Goal: Complete application form

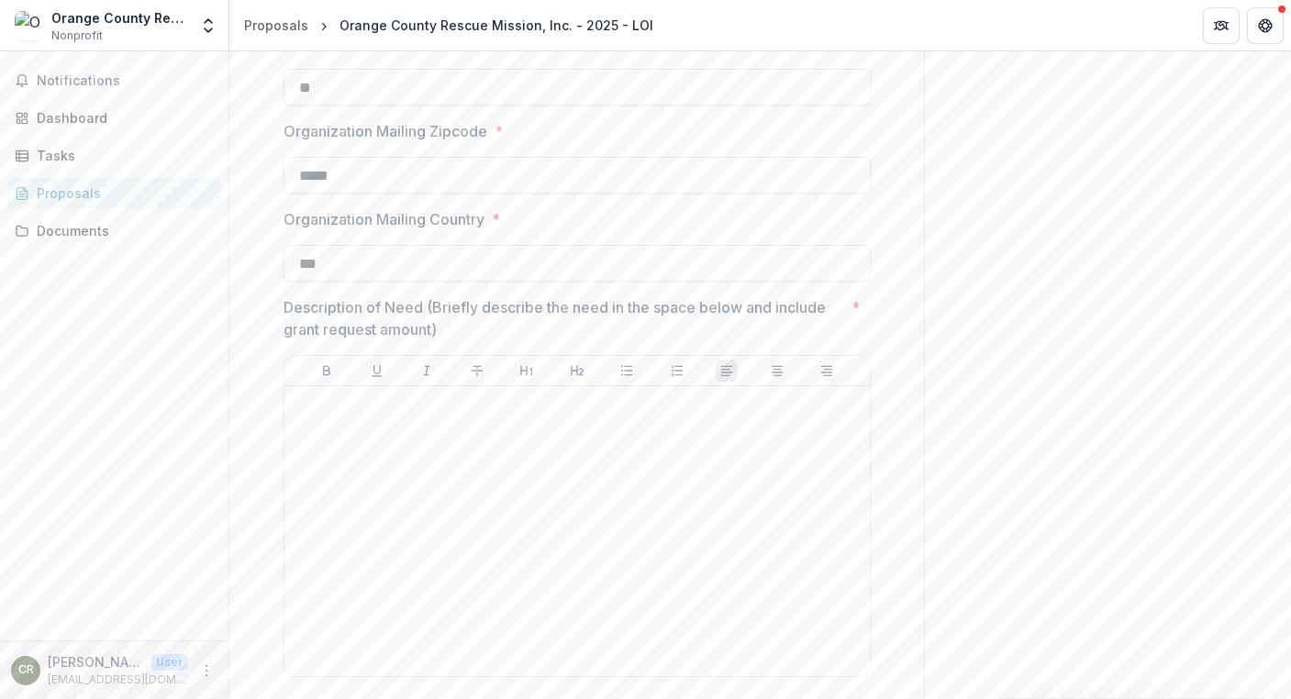
scroll to position [1376, 0]
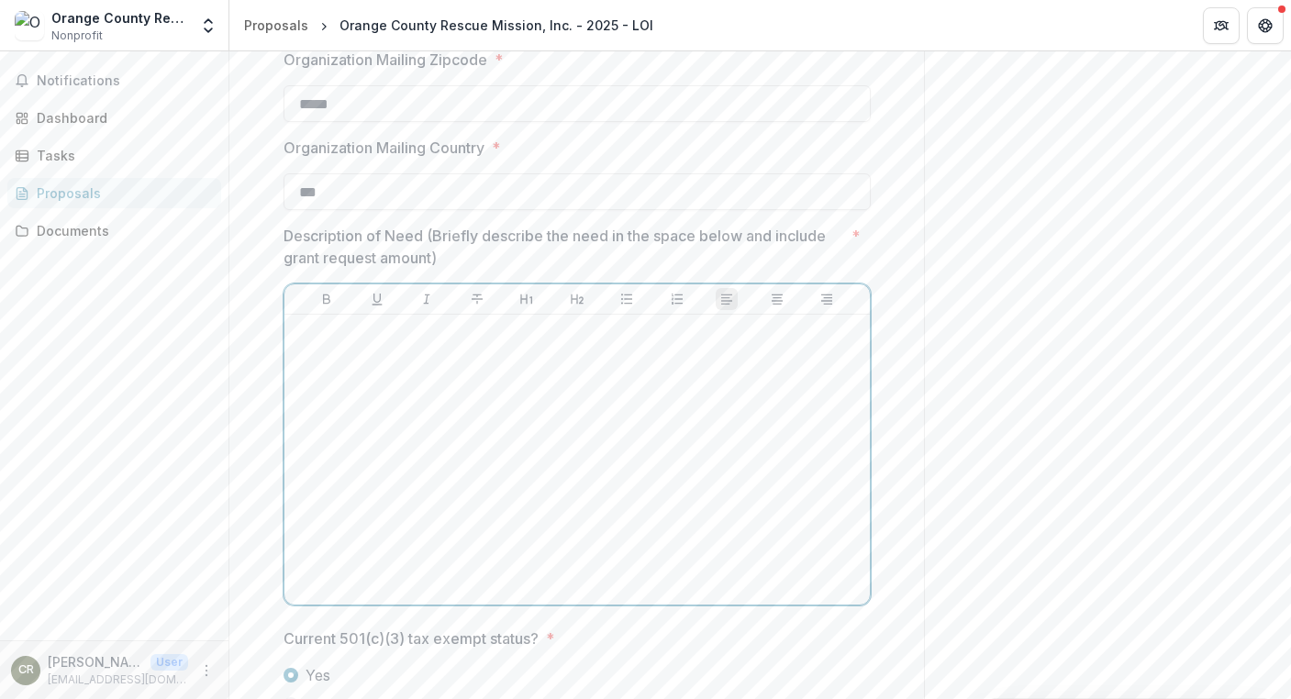
click at [502, 345] on div at bounding box center [577, 459] width 571 height 275
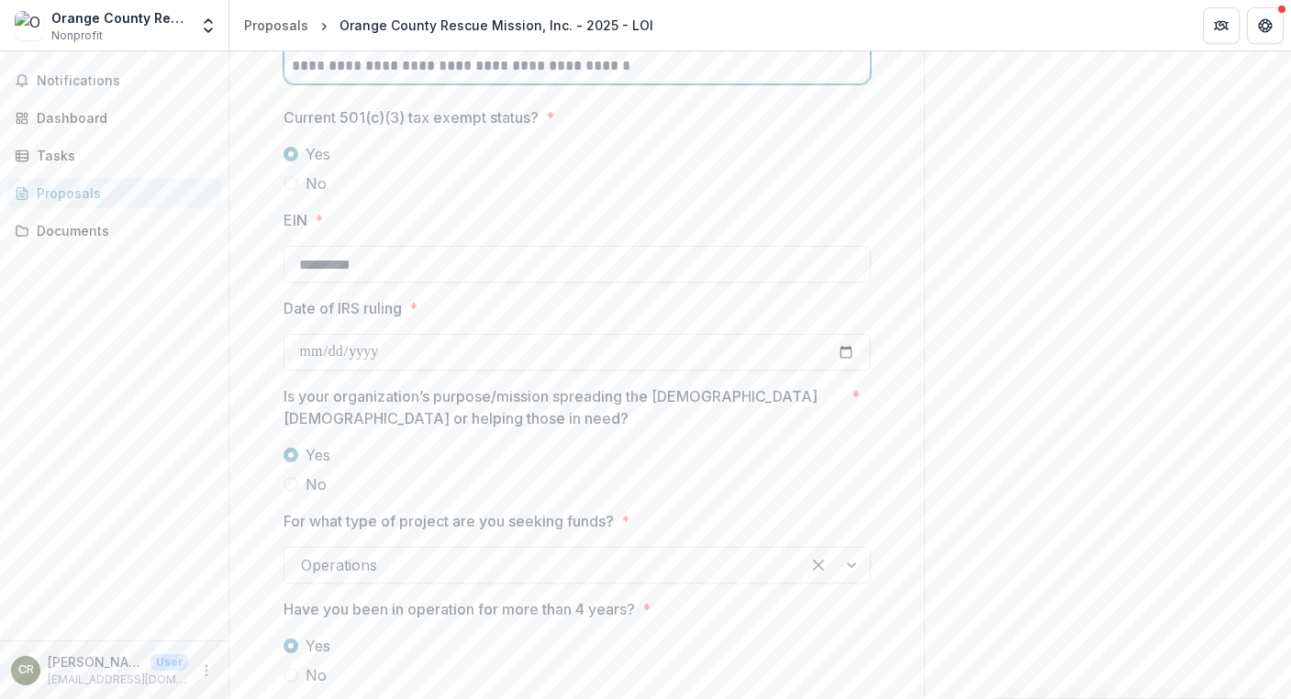
scroll to position [2028, 0]
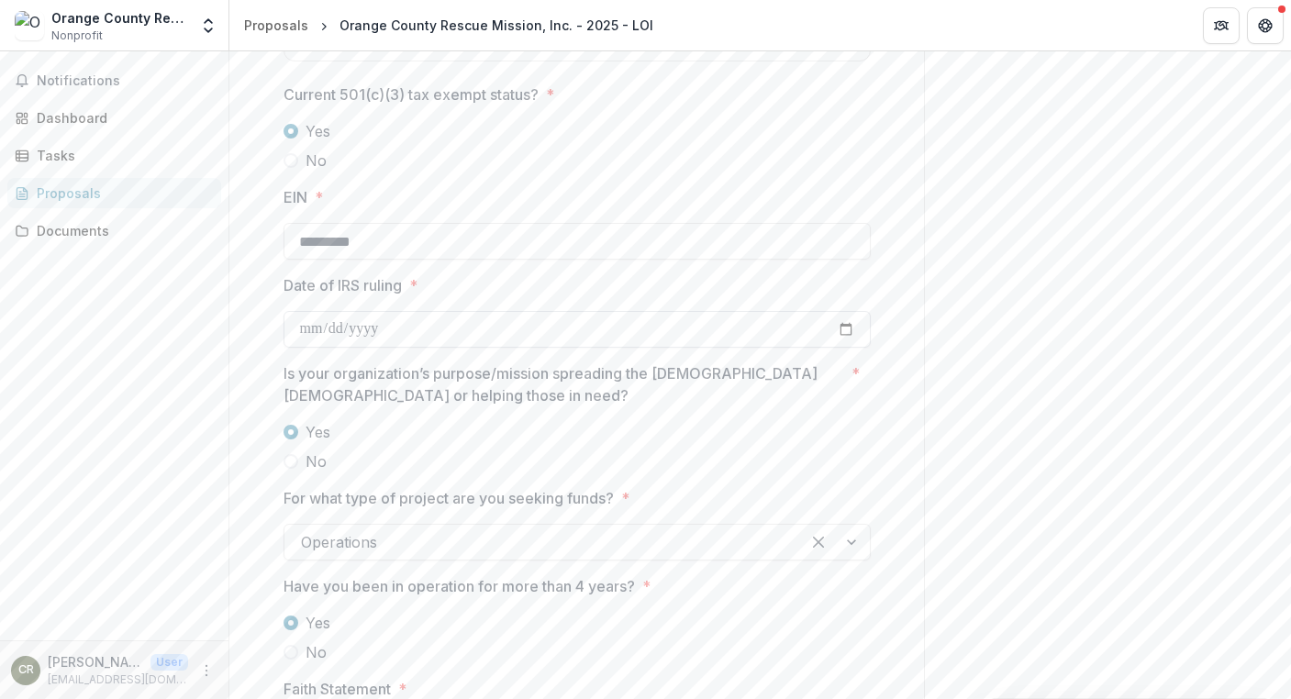
click at [303, 327] on input "Date of IRS ruling *" at bounding box center [576, 329] width 587 height 37
type input "**********"
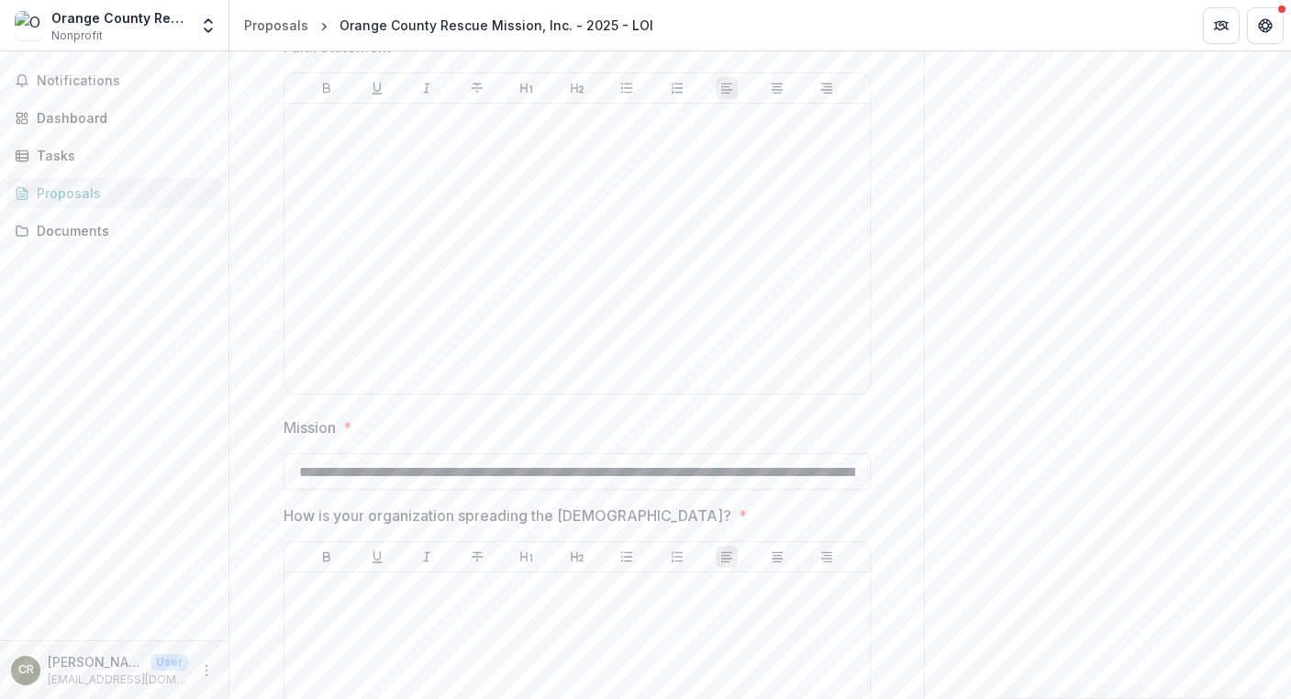
scroll to position [2579, 0]
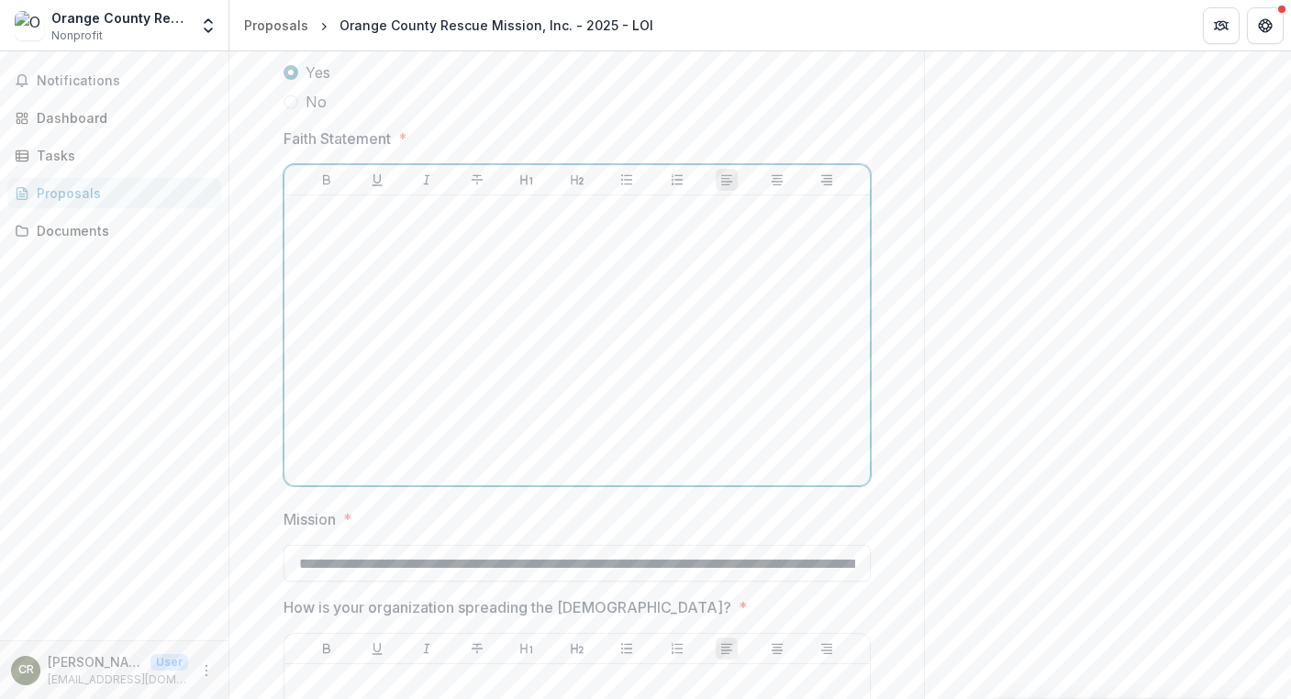
click at [341, 243] on div at bounding box center [577, 340] width 571 height 275
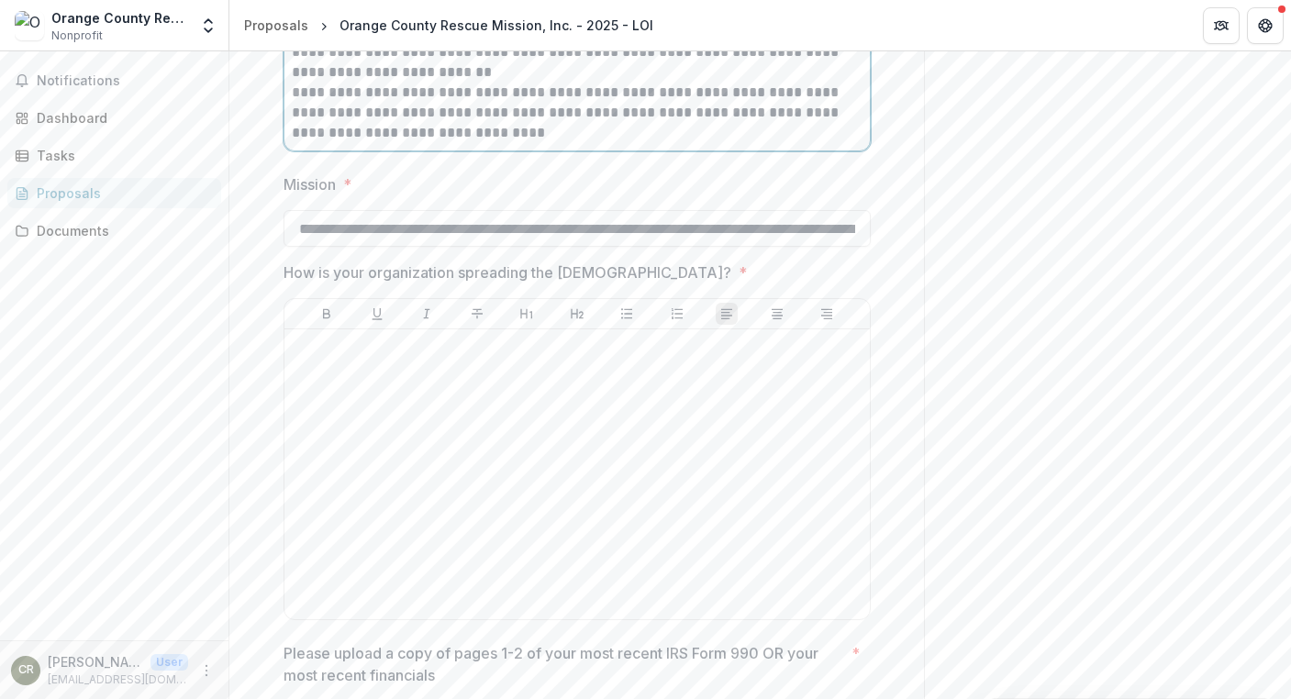
scroll to position [3182, 0]
click at [699, 228] on input "**********" at bounding box center [576, 230] width 587 height 37
click at [573, 416] on div at bounding box center [577, 476] width 571 height 275
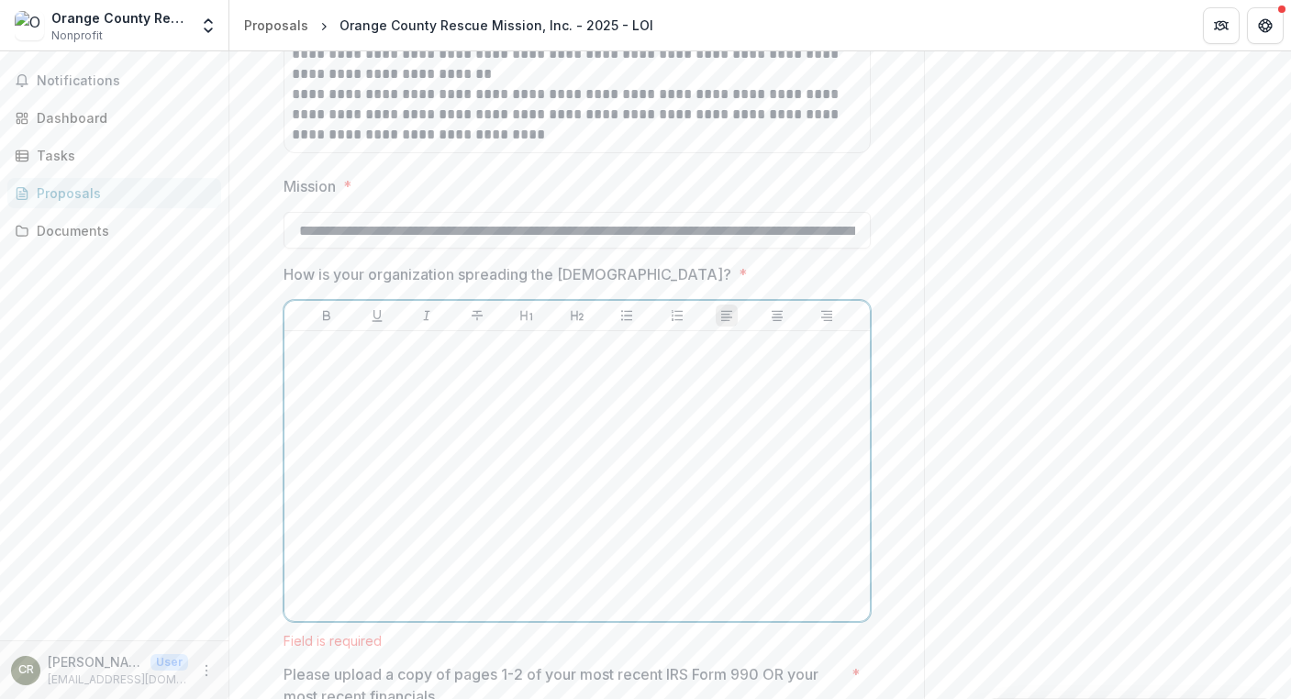
click at [406, 375] on div at bounding box center [577, 476] width 571 height 275
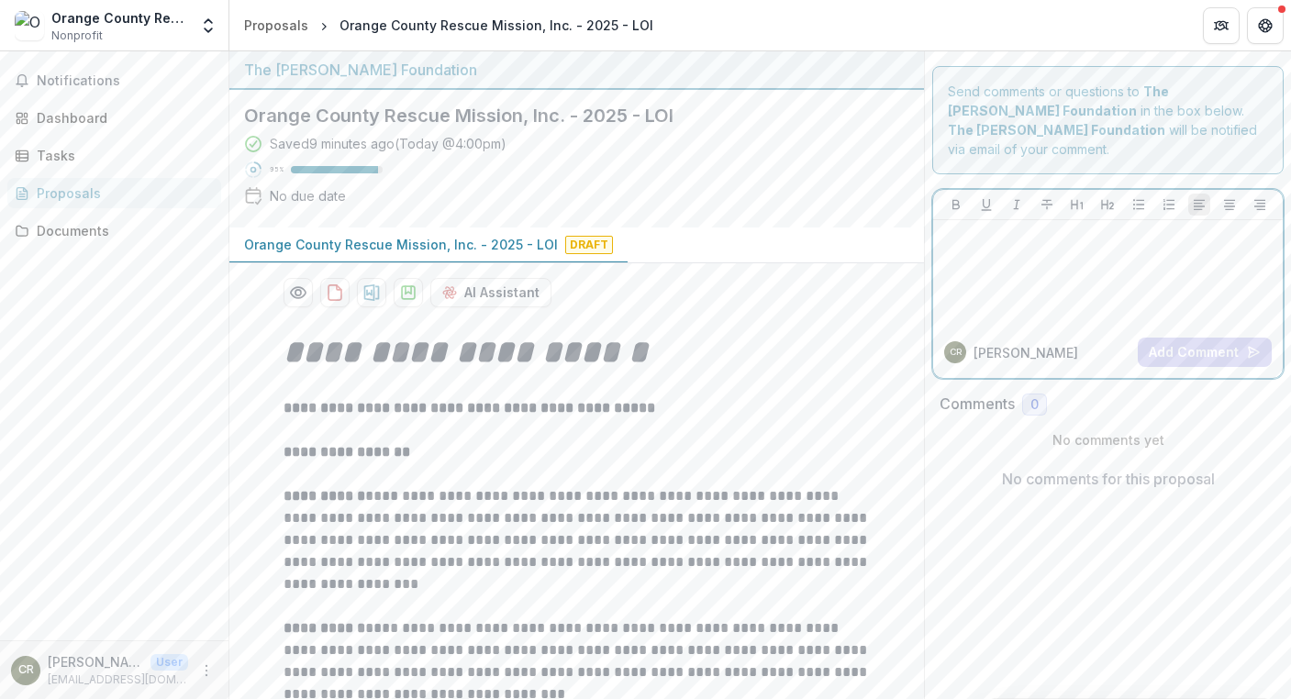
click at [966, 228] on p at bounding box center [1107, 238] width 335 height 20
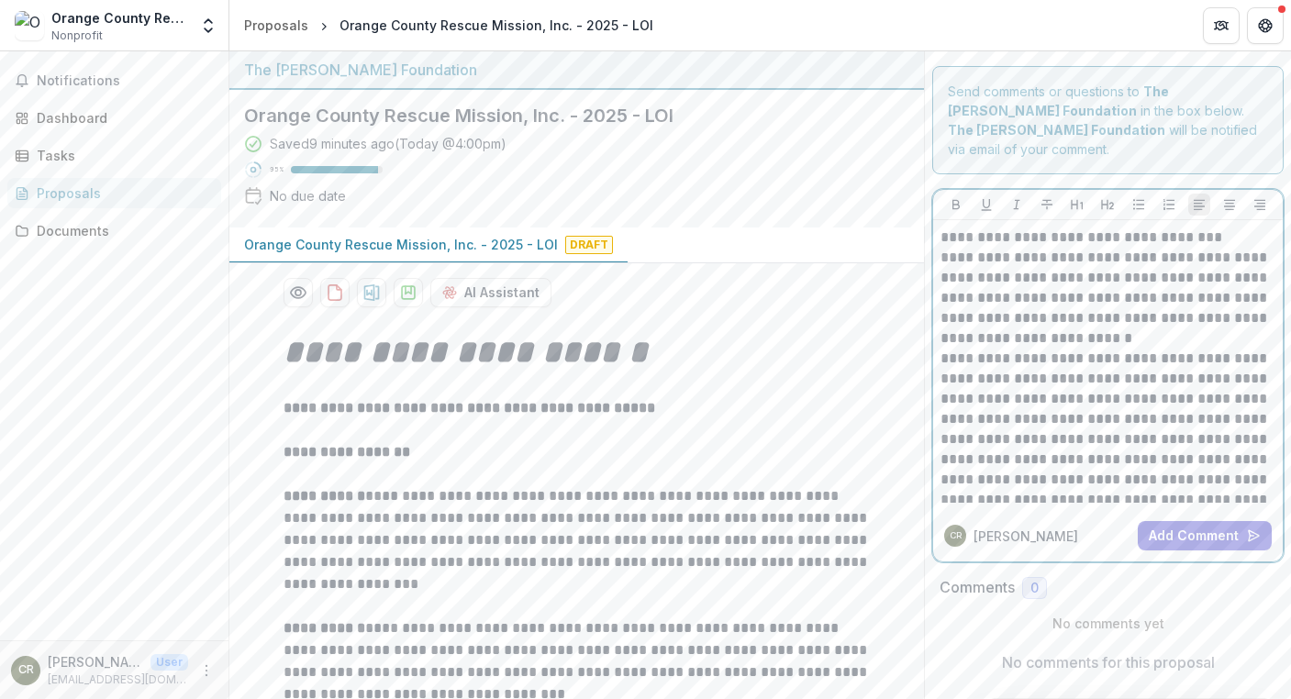
scroll to position [552, 0]
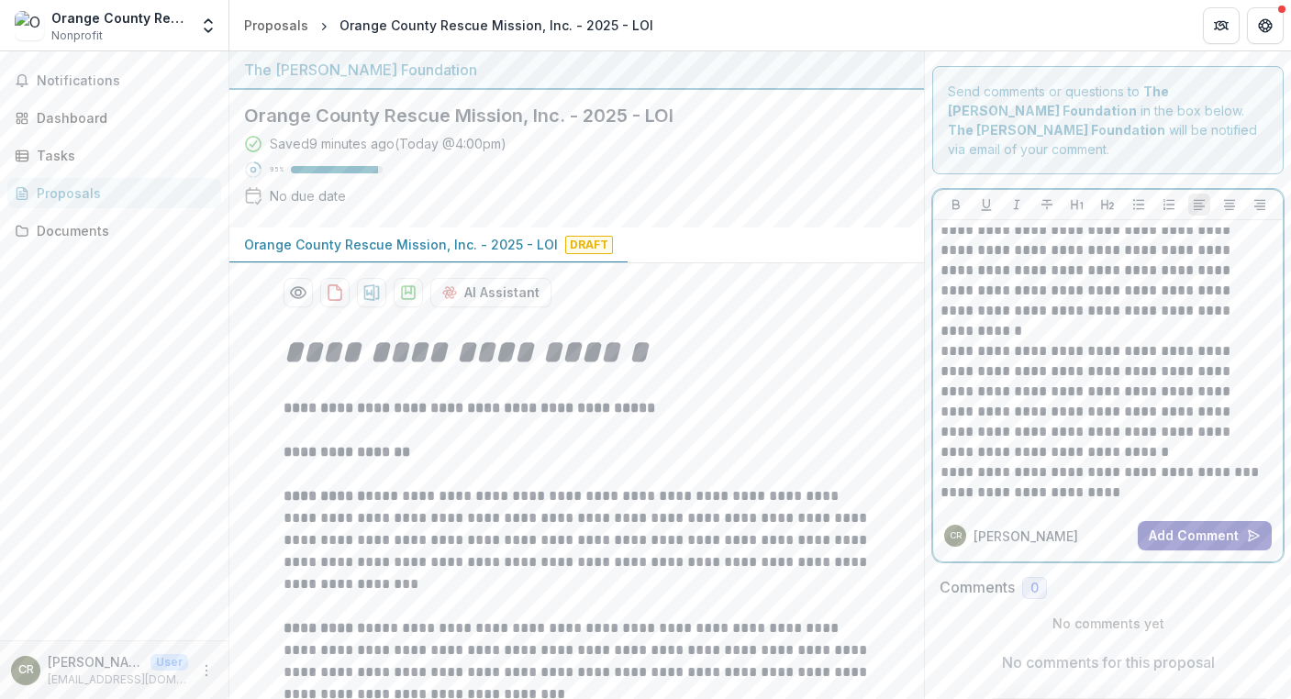
click at [1191, 521] on button "Add Comment" at bounding box center [1205, 535] width 134 height 29
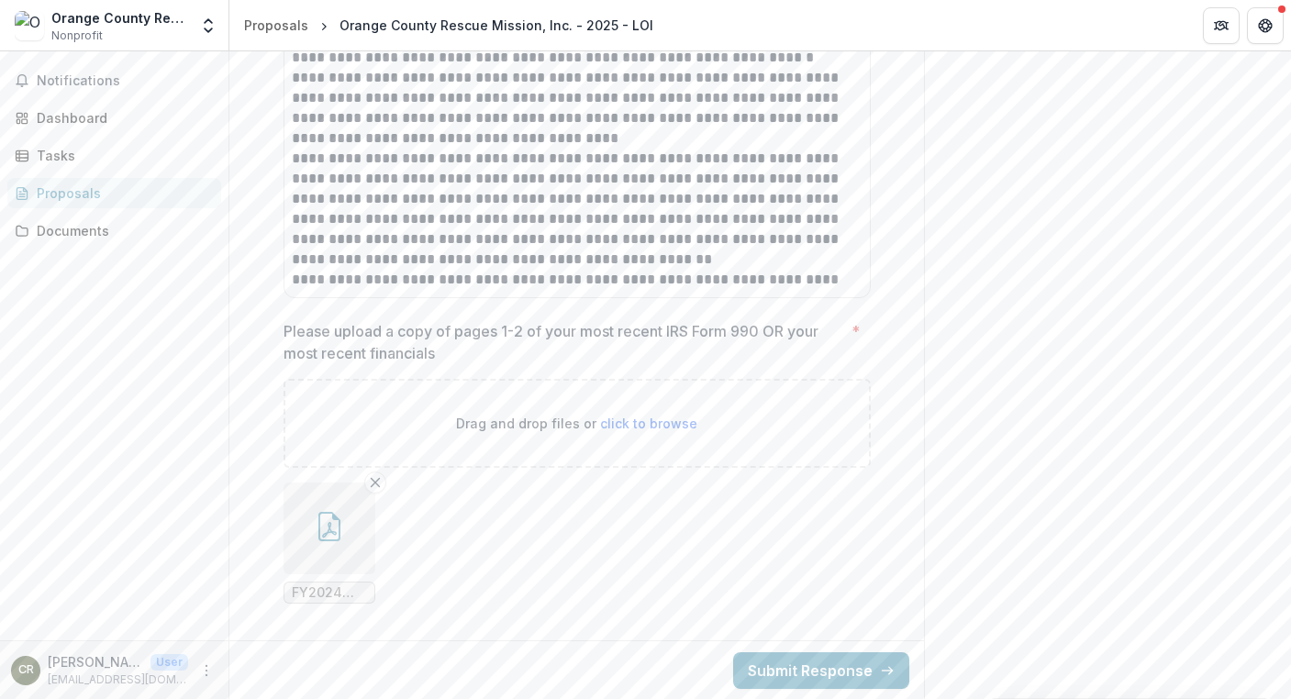
scroll to position [3857, 0]
click at [801, 672] on button "Submit Response" at bounding box center [821, 669] width 176 height 37
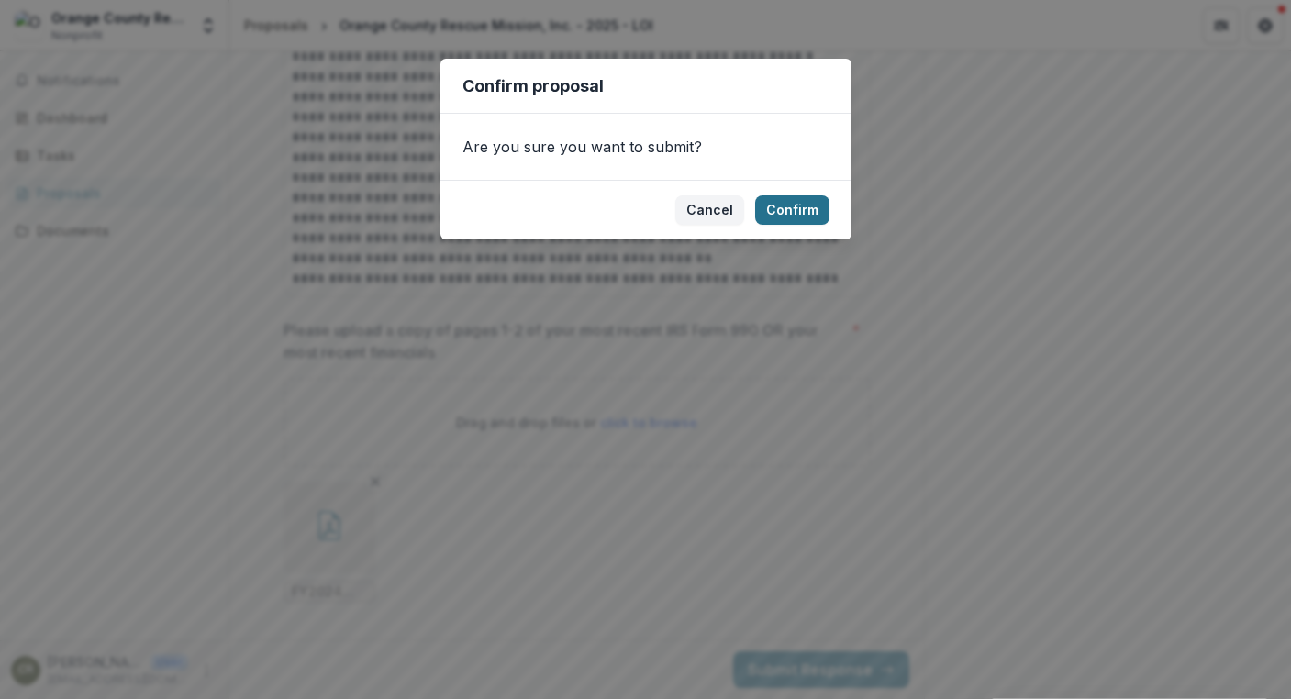
click at [794, 209] on button "Confirm" at bounding box center [792, 209] width 74 height 29
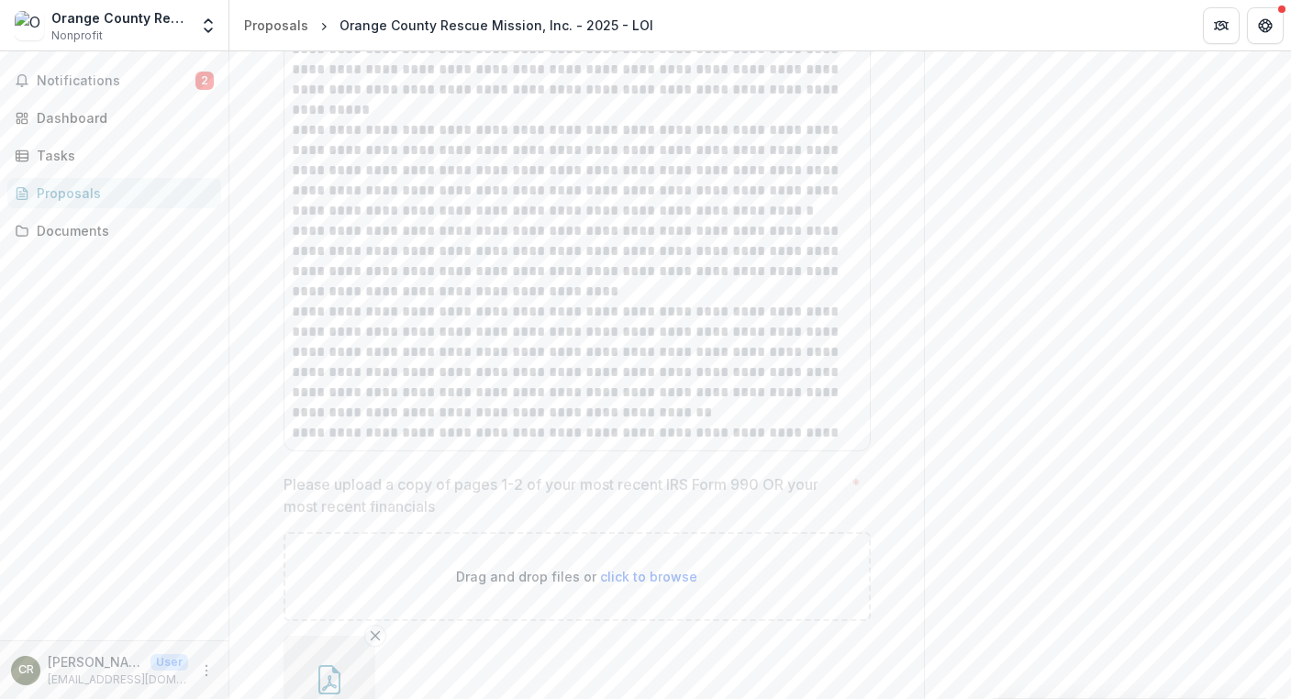
scroll to position [3916, 0]
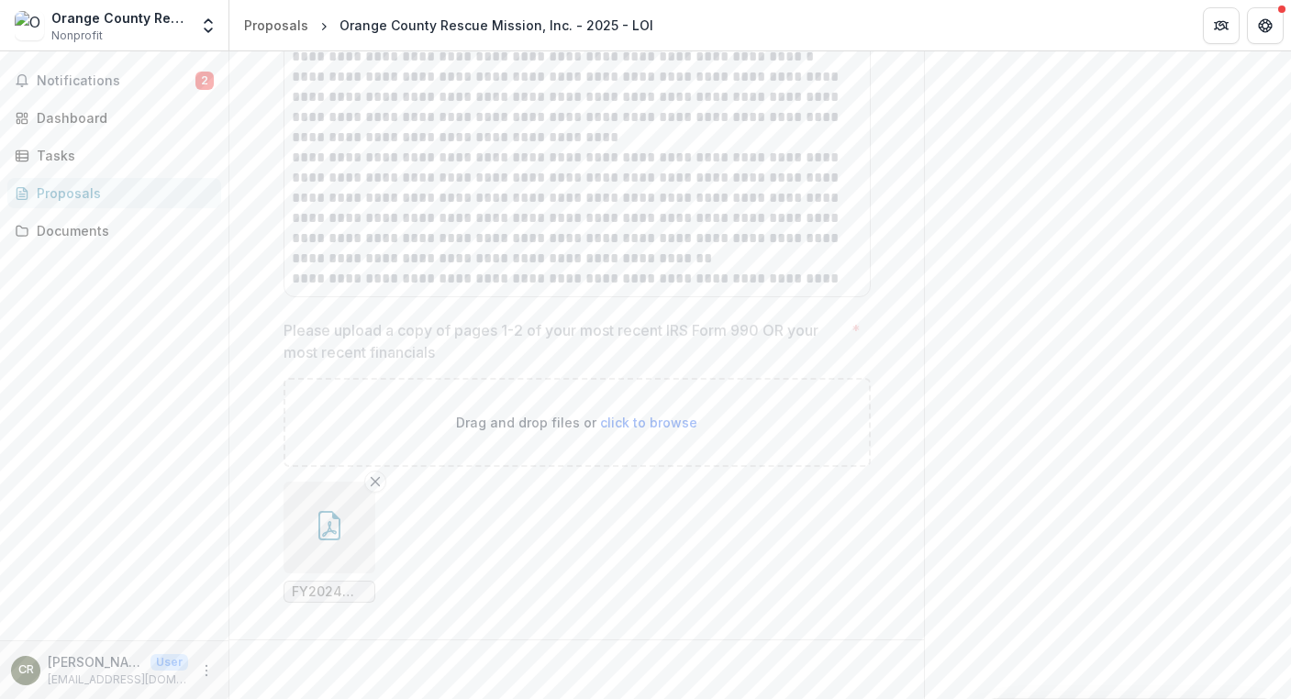
click at [839, 513] on ul "FY2024 OCRM Audit Pages 1-2.pdf" at bounding box center [576, 542] width 587 height 121
